Goal: Task Accomplishment & Management: Manage account settings

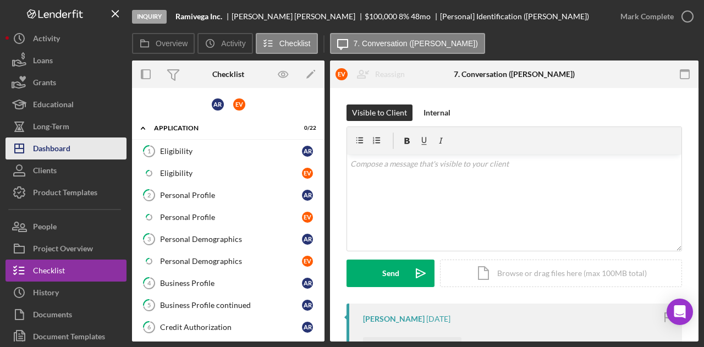
scroll to position [334, 0]
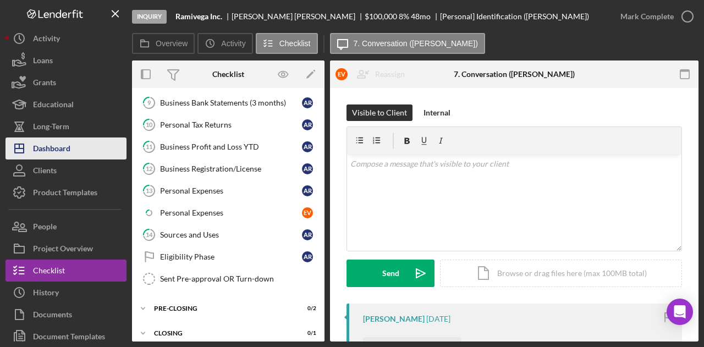
click at [52, 153] on div "Dashboard" at bounding box center [51, 150] width 37 height 25
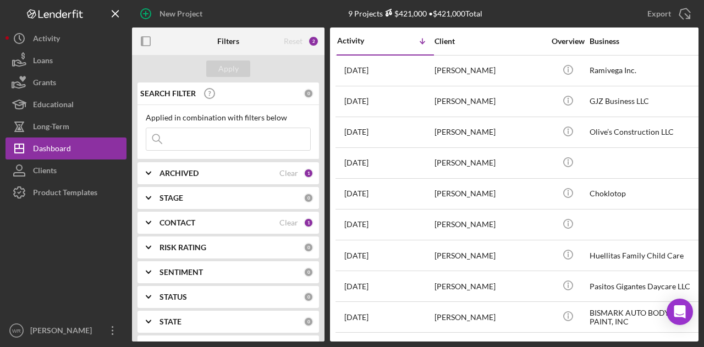
click at [207, 222] on div "CONTACT" at bounding box center [220, 222] width 120 height 9
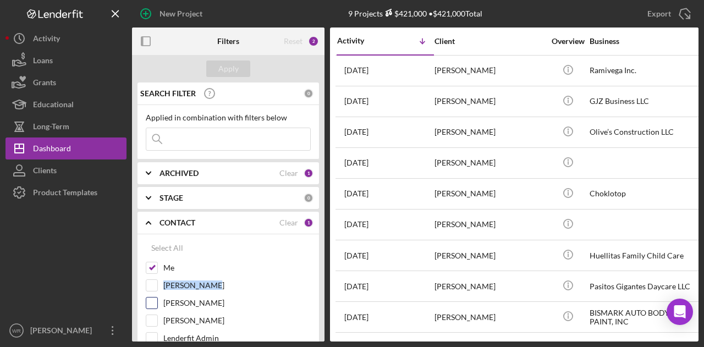
drag, startPoint x: 206, startPoint y: 270, endPoint x: 212, endPoint y: 306, distance: 36.3
click at [211, 304] on div "Me [PERSON_NAME] [PERSON_NAME] [PERSON_NAME] Admin [PERSON_NAME] (locked) [PERS…" at bounding box center [228, 341] width 165 height 158
click at [188, 323] on label "[PERSON_NAME]" at bounding box center [236, 320] width 147 height 11
click at [157, 323] on input "[PERSON_NAME]" at bounding box center [151, 320] width 11 height 11
click at [244, 65] on button "Apply" at bounding box center [228, 69] width 44 height 17
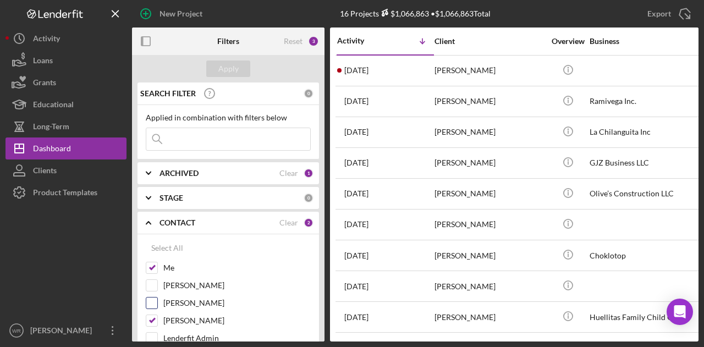
click at [180, 312] on div "[PERSON_NAME]" at bounding box center [228, 306] width 165 height 18
click at [180, 321] on label "[PERSON_NAME]" at bounding box center [236, 320] width 147 height 11
click at [157, 321] on input "[PERSON_NAME]" at bounding box center [151, 320] width 11 height 11
checkbox input "false"
click at [240, 73] on button "Apply" at bounding box center [228, 69] width 44 height 17
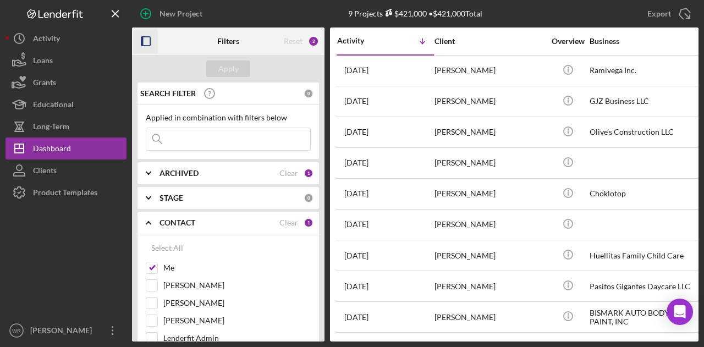
click at [141, 42] on rect "button" at bounding box center [142, 41] width 2 height 9
